Goal: Task Accomplishment & Management: Manage account settings

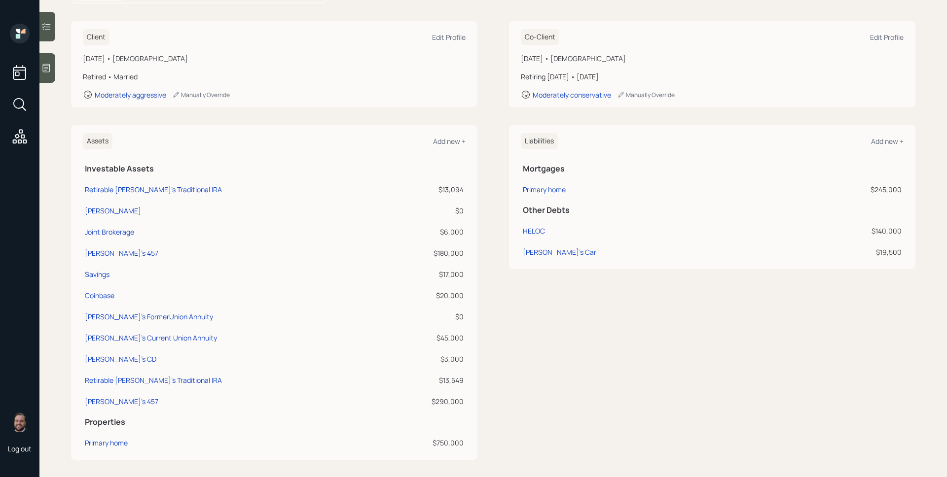
scroll to position [129, 0]
click at [155, 313] on div "[PERSON_NAME]'s FormerUnion Annuity" at bounding box center [149, 315] width 128 height 10
select select "ira"
select select "balanced"
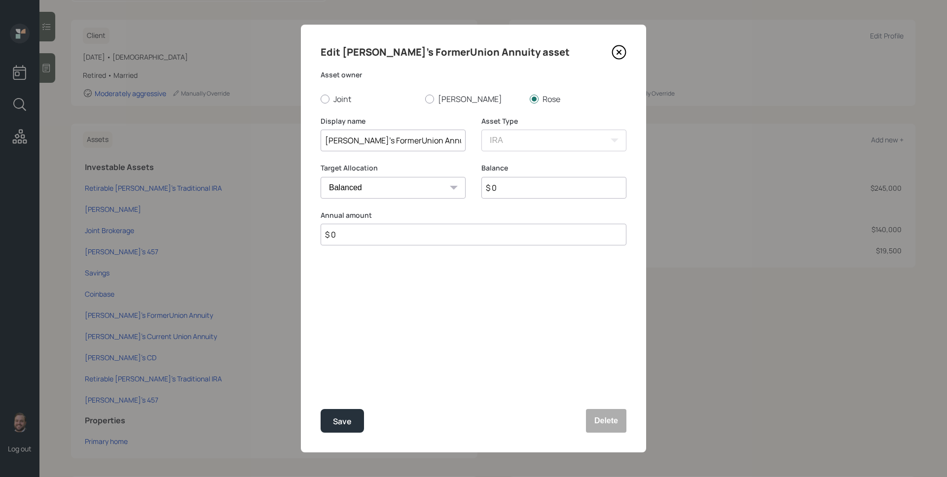
click at [375, 141] on input "Rose's FormerUnion Annuity" at bounding box center [393, 141] width 145 height 22
type input "Rose's Former Union Annuity"
click at [352, 418] on button "Save" at bounding box center [342, 421] width 43 height 24
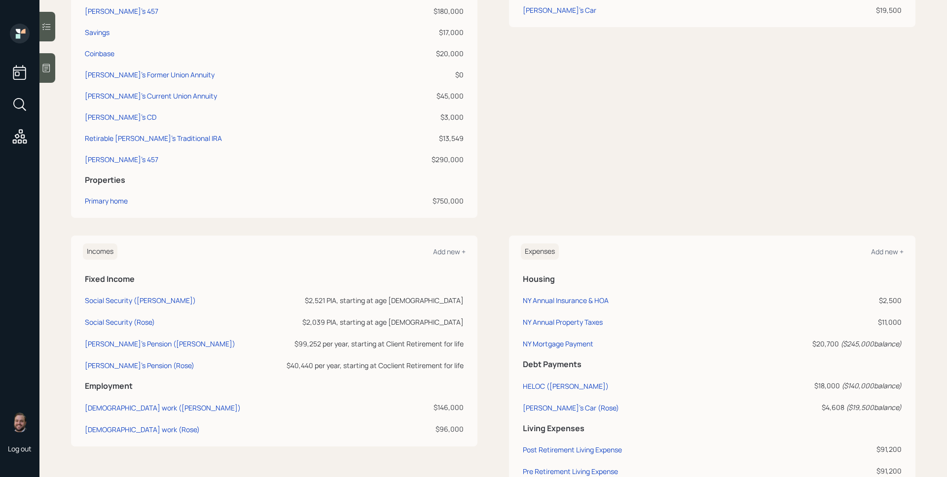
scroll to position [400, 0]
